Goal: Check status: Check status

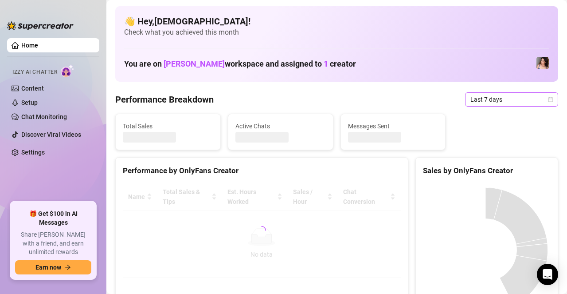
click at [490, 97] on span "Last 7 days" at bounding box center [512, 99] width 82 height 13
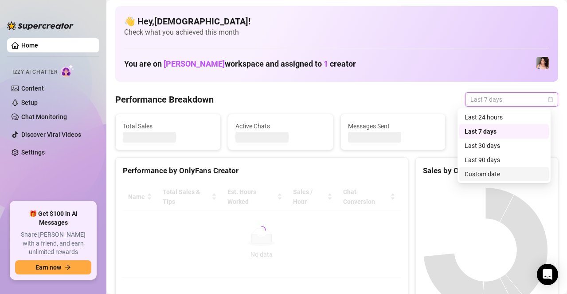
click at [467, 177] on div "Custom date" at bounding box center [504, 174] width 79 height 10
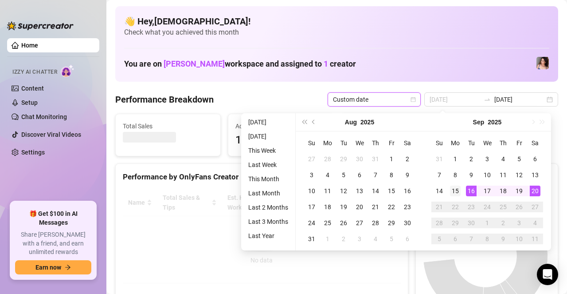
click at [453, 191] on div "15" at bounding box center [455, 190] width 11 height 11
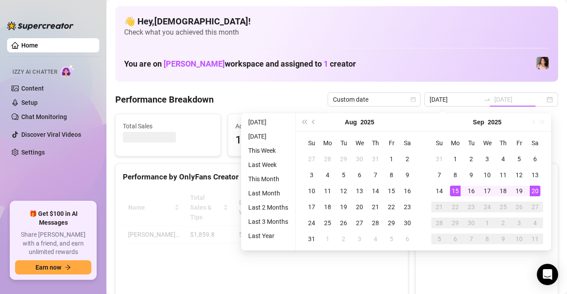
click at [532, 191] on div "20" at bounding box center [535, 190] width 11 height 11
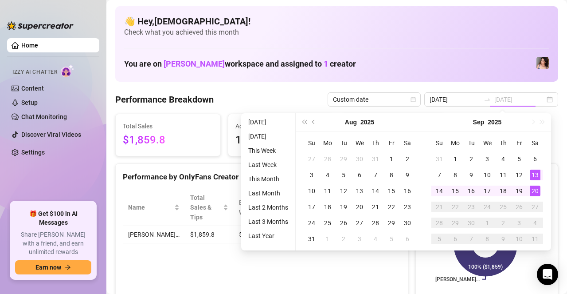
type input "[DATE]"
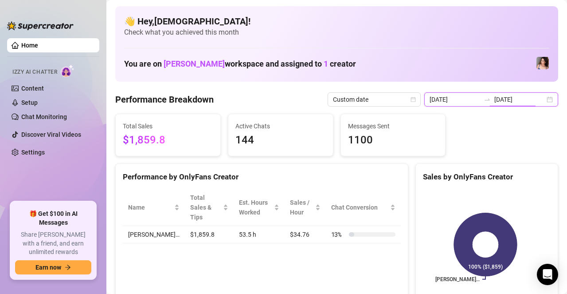
click at [524, 101] on input "[DATE]" at bounding box center [519, 99] width 51 height 10
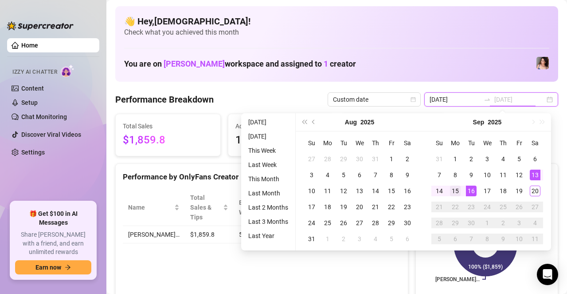
type input "[DATE]"
click at [455, 189] on div "15" at bounding box center [455, 190] width 11 height 11
type input "[DATE]"
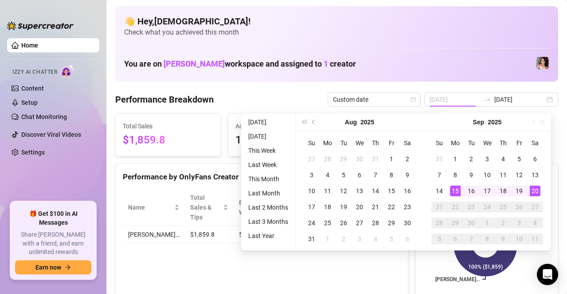
click at [533, 190] on div "20" at bounding box center [535, 190] width 11 height 11
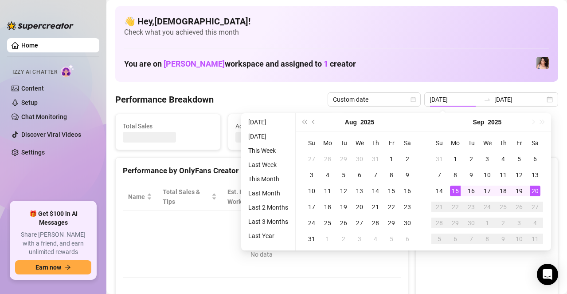
type input "[DATE]"
